Goal: Task Accomplishment & Management: Manage account settings

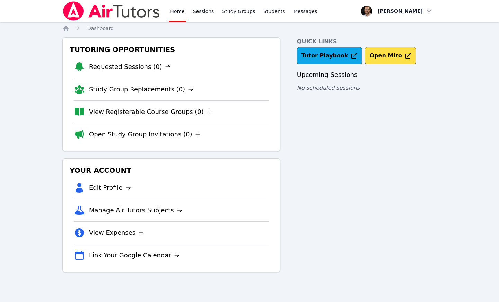
click at [420, 13] on span "button" at bounding box center [397, 10] width 76 height 15
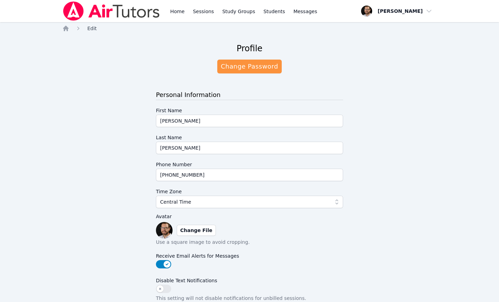
click at [95, 28] on span "Edit" at bounding box center [91, 29] width 9 height 6
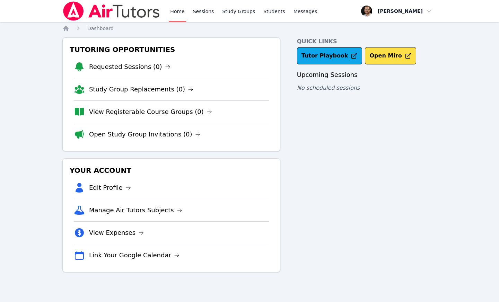
click at [36, 42] on div "Home Sessions Study Groups Students Messages Open user menu Joseph Bommarito Op…" at bounding box center [249, 151] width 499 height 302
click at [87, 1] on div at bounding box center [111, 11] width 98 height 22
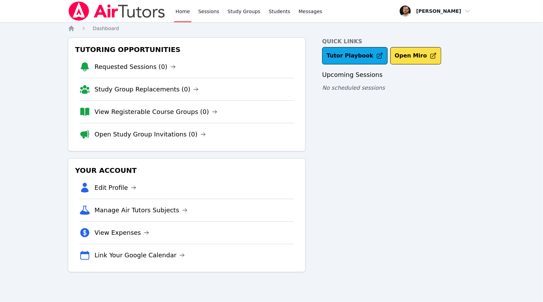
click at [451, 10] on span "button" at bounding box center [436, 10] width 76 height 15
click at [425, 25] on link "Profile" at bounding box center [438, 27] width 66 height 12
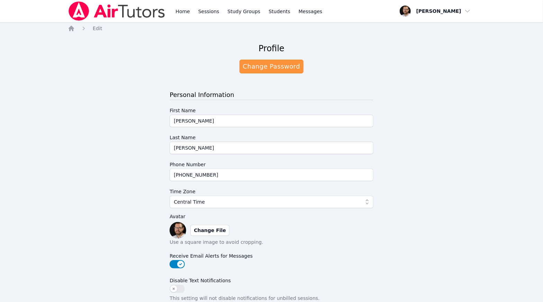
click at [452, 10] on span "button" at bounding box center [436, 10] width 76 height 15
click at [95, 28] on span "Edit" at bounding box center [97, 29] width 9 height 6
click at [74, 26] on icon "Breadcrumb" at bounding box center [71, 28] width 7 height 7
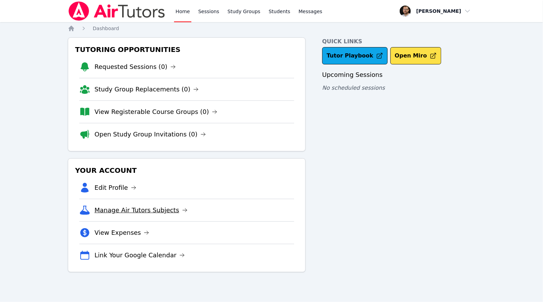
click at [156, 209] on link "Manage Air Tutors Subjects" at bounding box center [141, 210] width 93 height 10
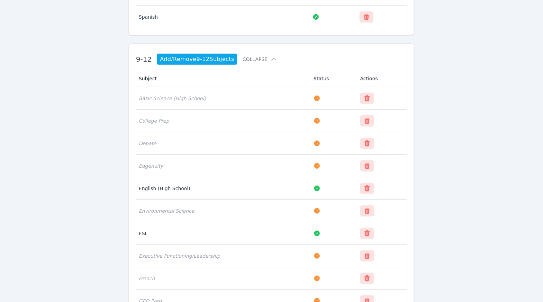
scroll to position [296, 0]
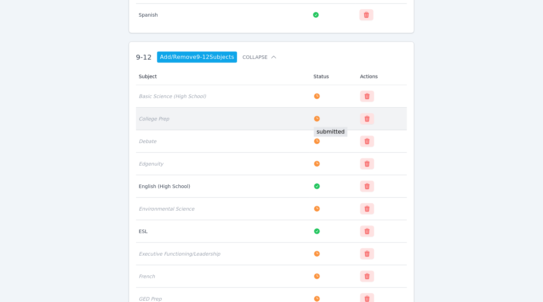
click at [315, 119] on icon at bounding box center [317, 119] width 6 height 6
click at [317, 117] on icon at bounding box center [317, 119] width 6 height 6
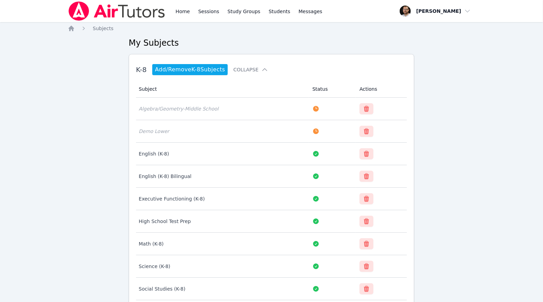
scroll to position [0, 0]
click at [73, 29] on icon "Breadcrumb" at bounding box center [71, 28] width 7 height 7
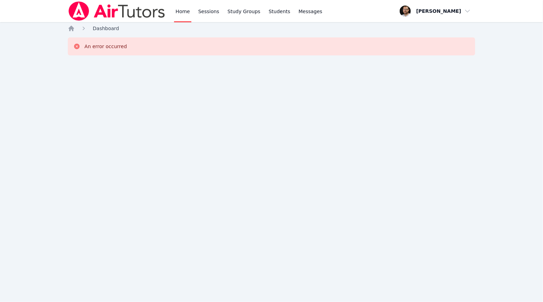
click at [103, 25] on link "Dashboard" at bounding box center [106, 28] width 26 height 7
click at [72, 28] on icon "Breadcrumb" at bounding box center [72, 29] width 6 height 6
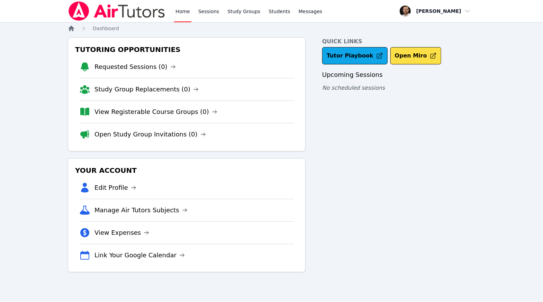
click at [72, 28] on icon "Breadcrumb" at bounding box center [72, 29] width 6 height 6
click at [434, 15] on span "button" at bounding box center [436, 10] width 76 height 15
click at [431, 25] on link "Profile" at bounding box center [438, 27] width 66 height 12
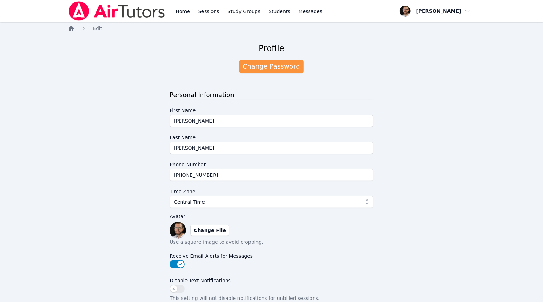
click at [73, 28] on icon "Breadcrumb" at bounding box center [72, 29] width 6 height 6
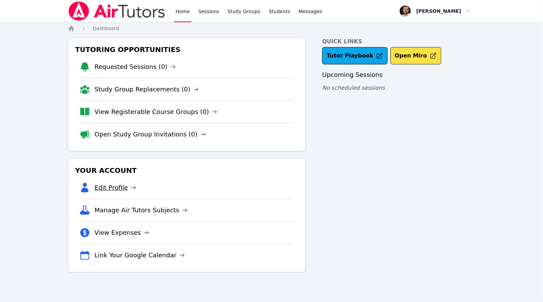
click at [131, 190] on icon at bounding box center [134, 188] width 6 height 6
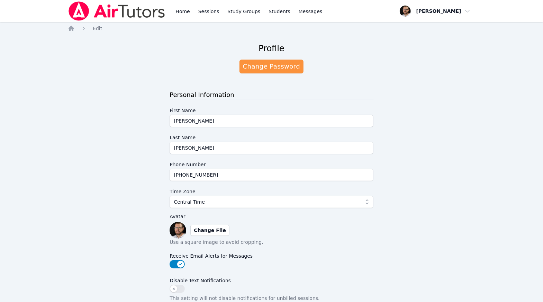
click at [460, 12] on span "button" at bounding box center [436, 10] width 76 height 15
click at [446, 26] on link "Profile" at bounding box center [438, 27] width 66 height 12
click at [70, 30] on icon "Breadcrumb" at bounding box center [72, 29] width 6 height 6
